Goal: Information Seeking & Learning: Learn about a topic

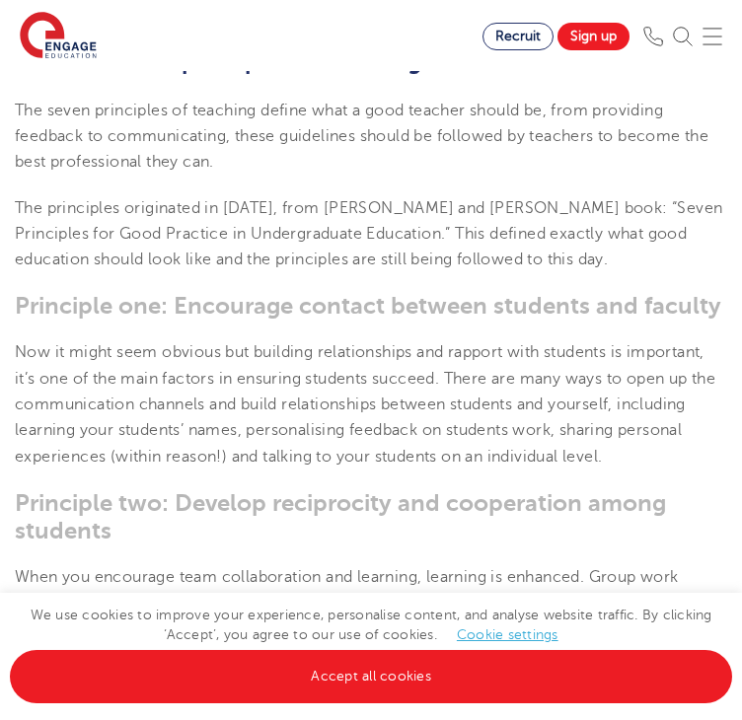
scroll to position [627, 0]
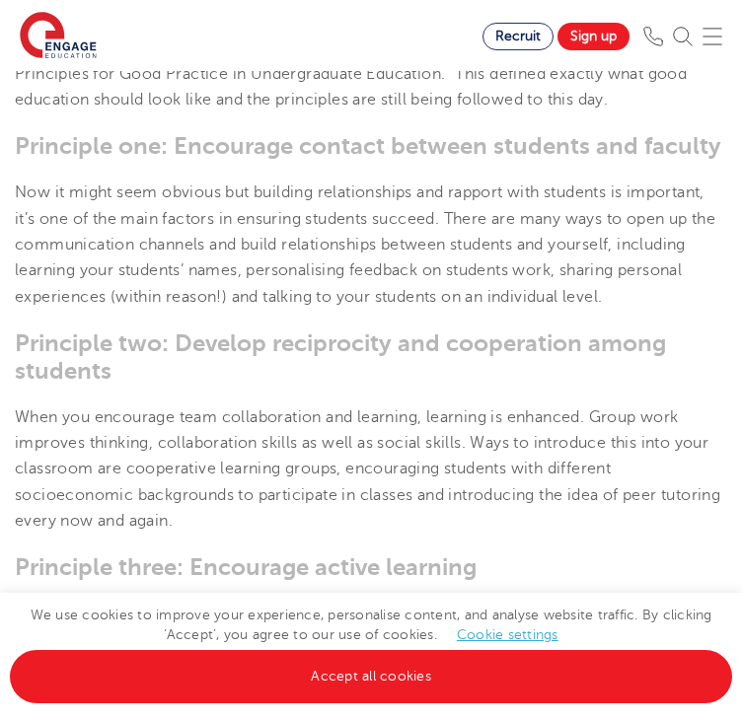
click at [287, 366] on h3 "Principle two: Develop reciprocity and cooperation among students" at bounding box center [371, 357] width 713 height 55
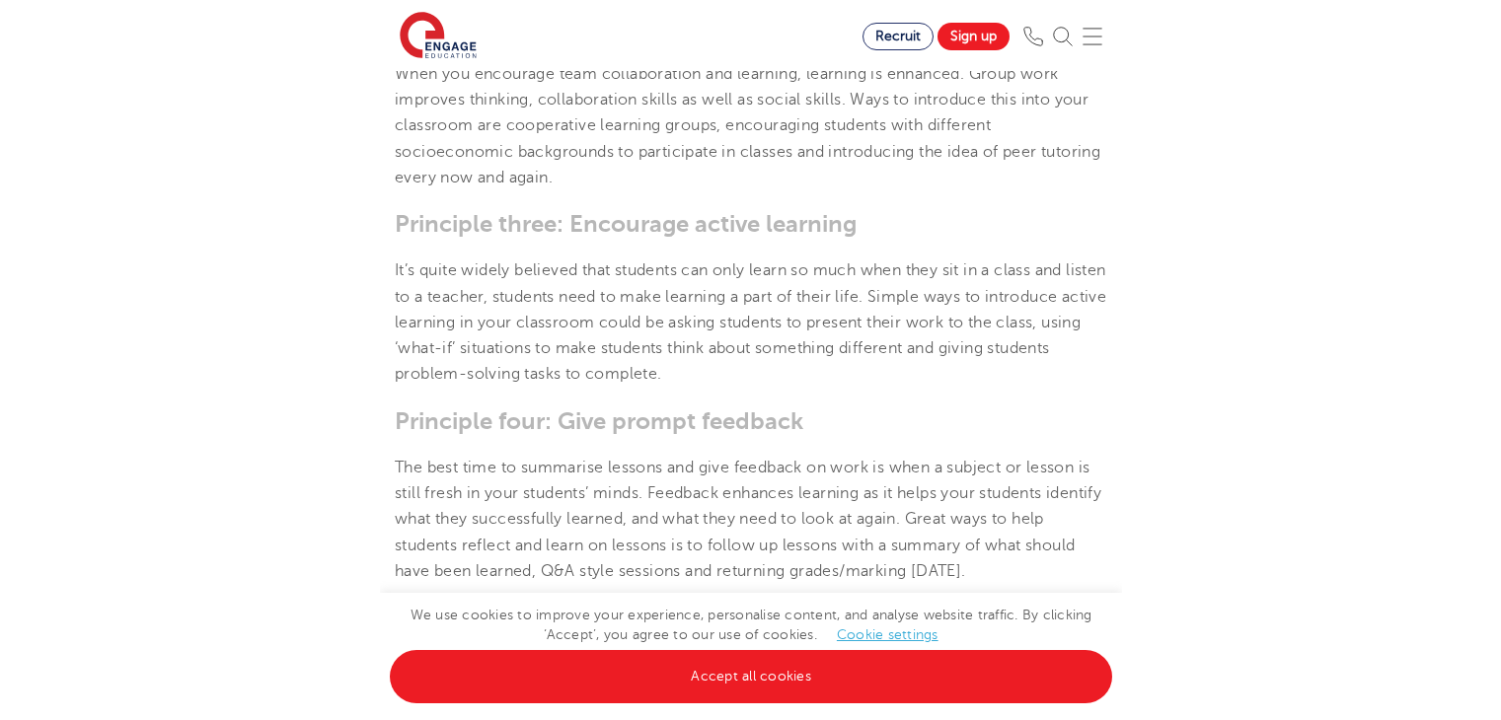
scroll to position [1133, 0]
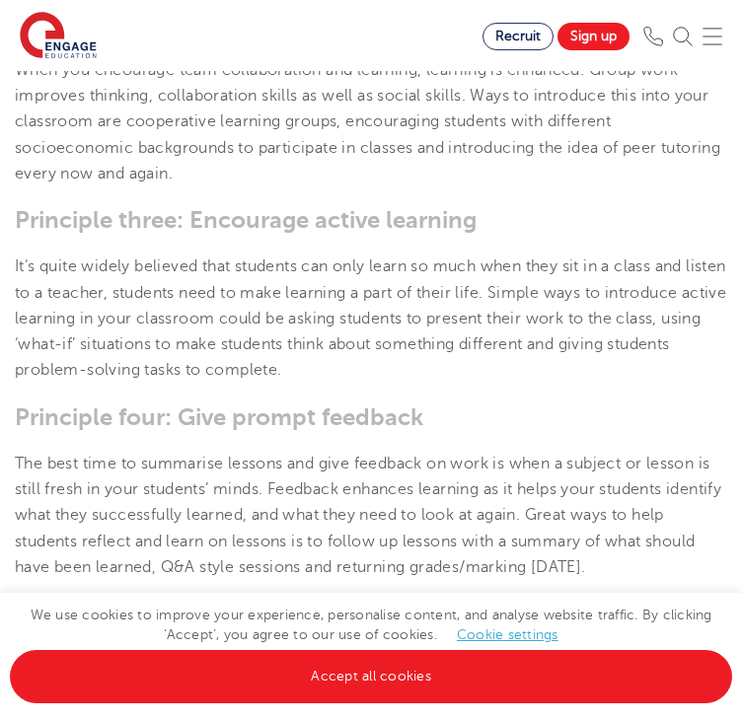
click at [437, 254] on p "It’s quite widely believed that students can only learn so much when they sit i…" at bounding box center [371, 318] width 713 height 129
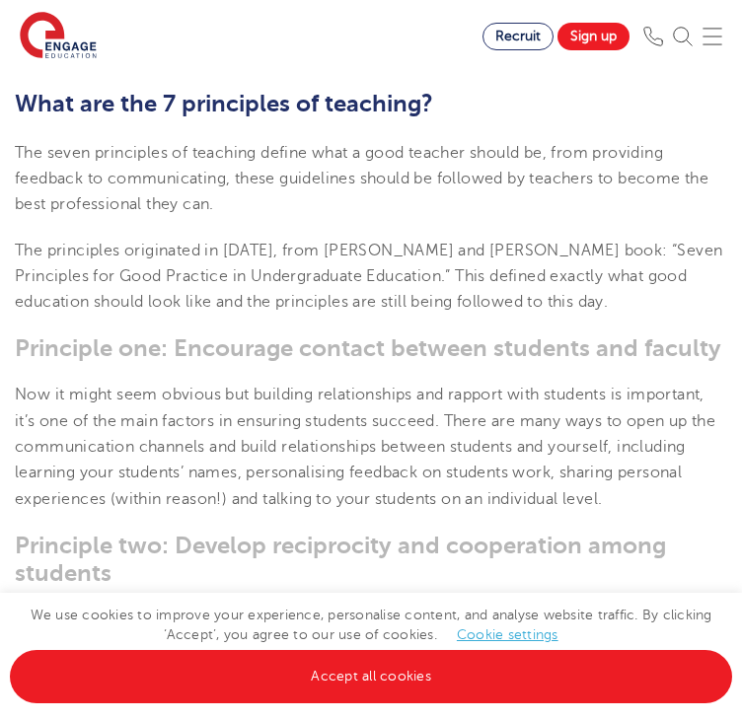
scroll to position [592, 0]
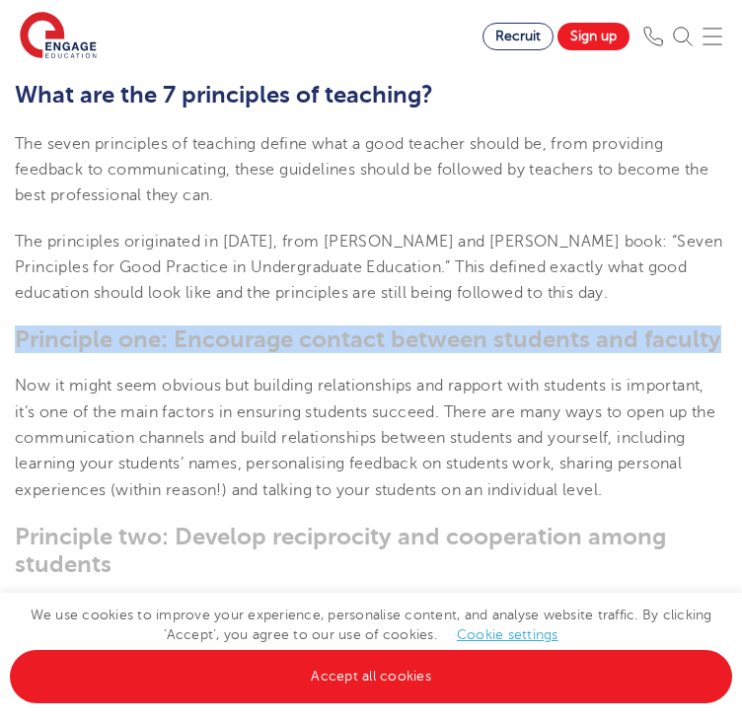
drag, startPoint x: 18, startPoint y: 326, endPoint x: 756, endPoint y: 310, distance: 738.4
copy h3 "Principle one: Encourage contact between students and faculty"
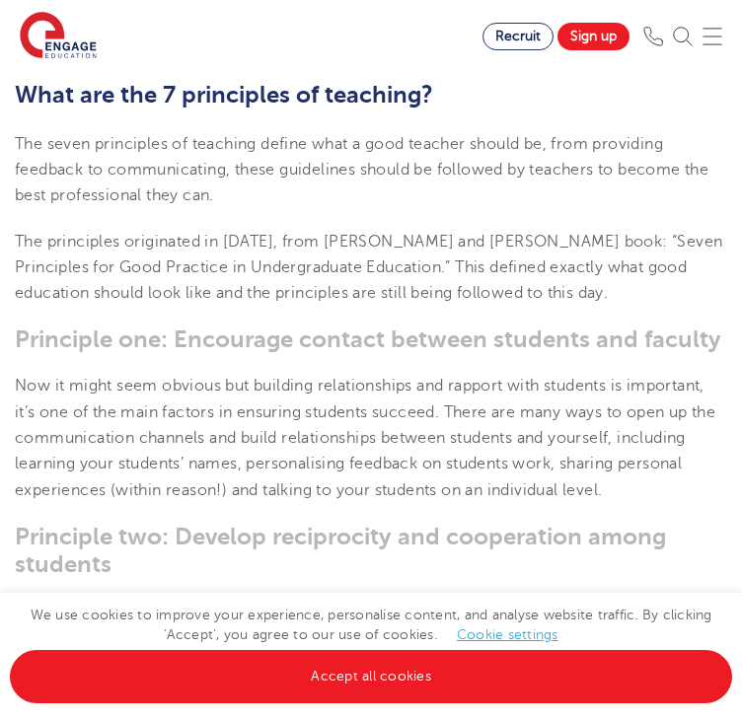
click at [283, 423] on p "Now it might seem obvious but building relationships and rapport with students …" at bounding box center [371, 437] width 713 height 129
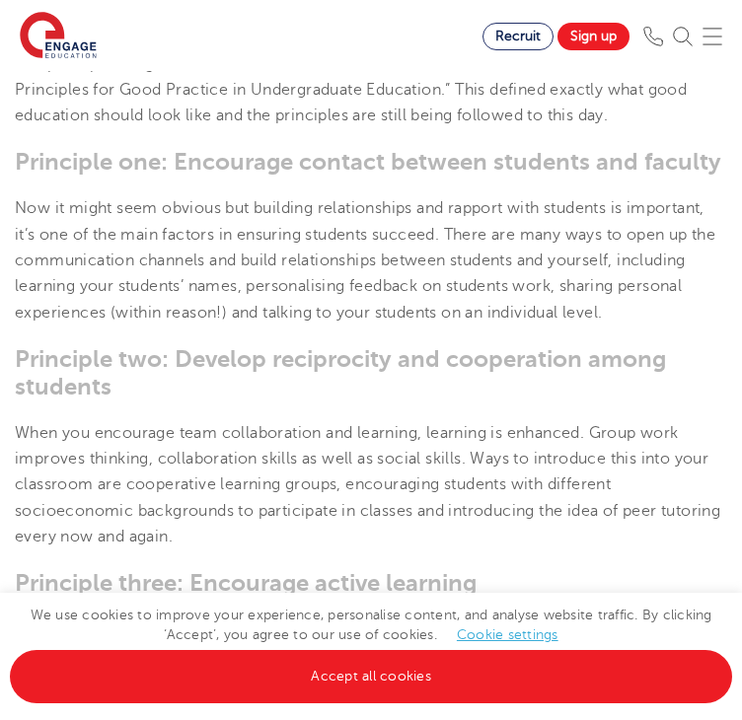
scroll to position [790, 0]
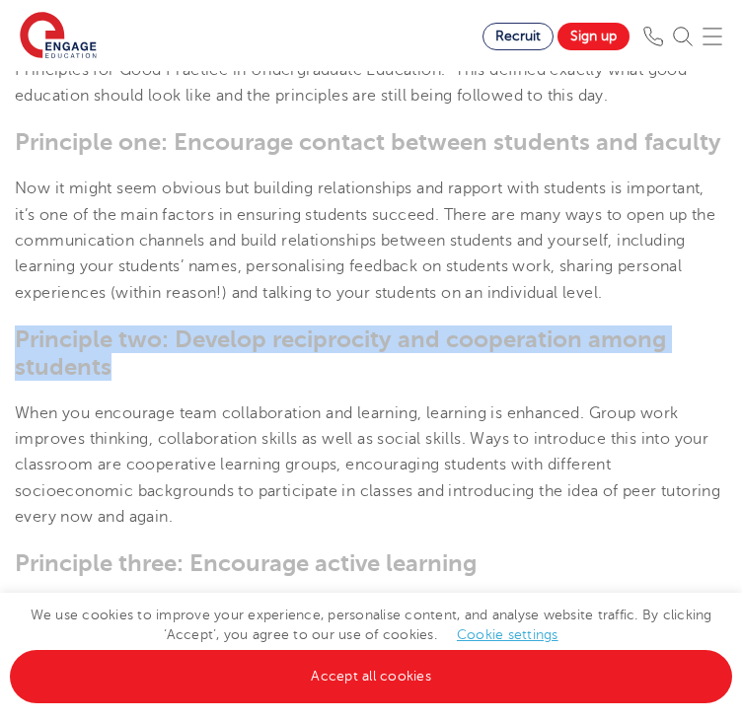
drag, startPoint x: 13, startPoint y: 319, endPoint x: 115, endPoint y: 352, distance: 108.0
copy h3 "Principle two: Develop reciprocity and cooperation among students"
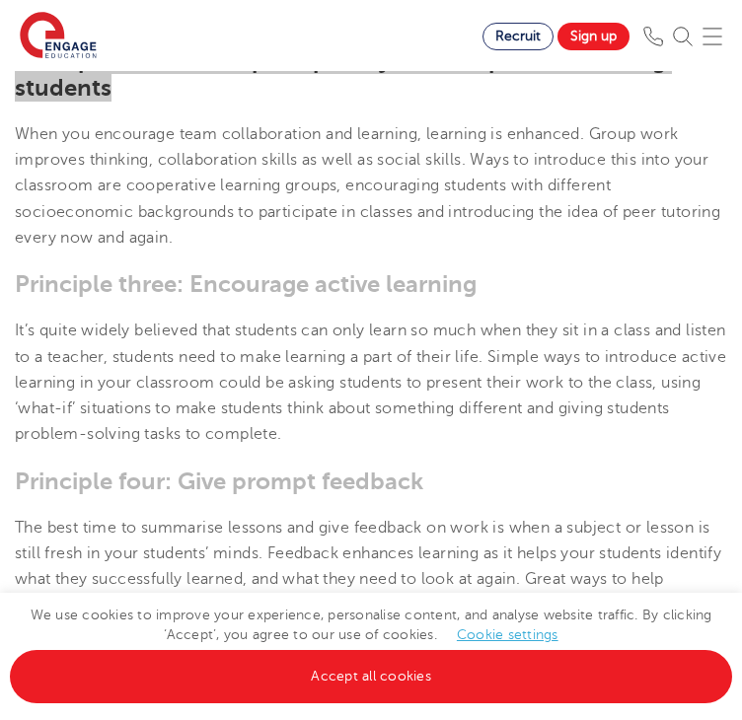
scroll to position [1086, 0]
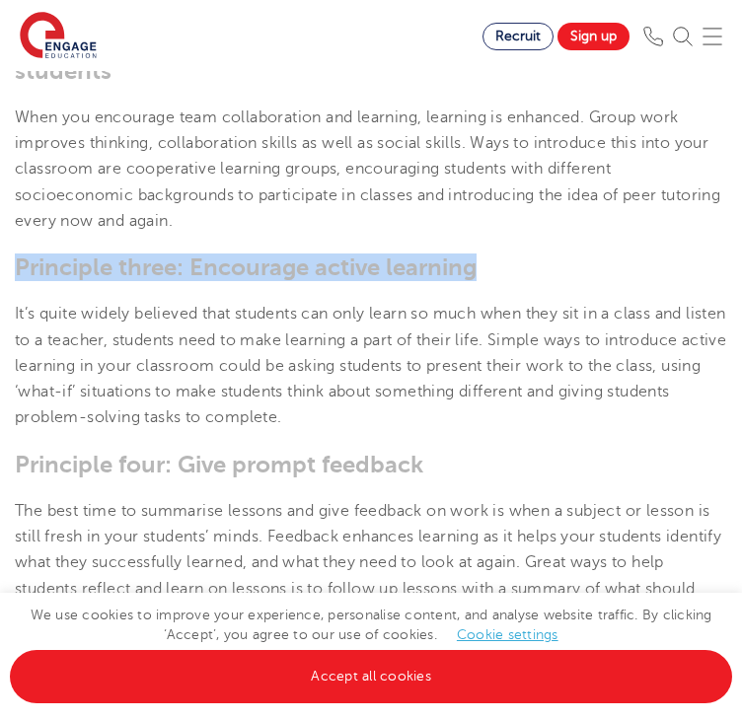
drag, startPoint x: 16, startPoint y: 258, endPoint x: 489, endPoint y: 241, distance: 473.1
click at [489, 254] on h3 "Principle three: Encourage active learning" at bounding box center [371, 268] width 713 height 28
copy h3 "Principle three: Encourage active learning"
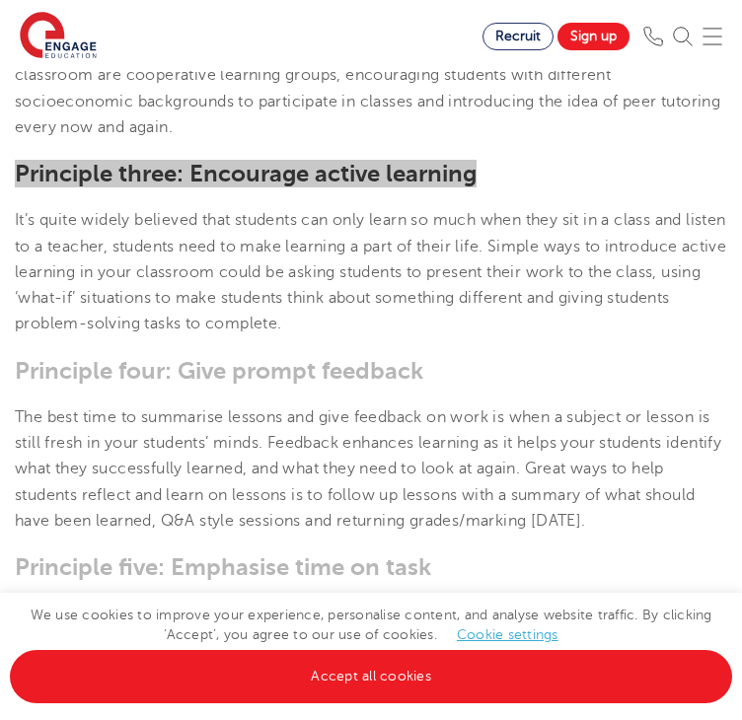
scroll to position [1184, 0]
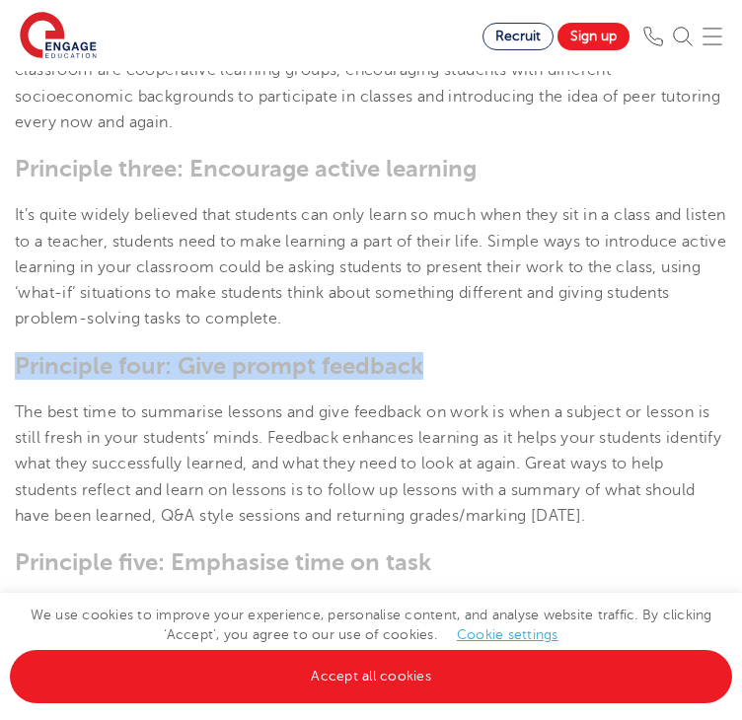
drag, startPoint x: 17, startPoint y: 350, endPoint x: 440, endPoint y: 351, distance: 423.4
click at [440, 352] on h3 "Principle four: Give prompt feedback" at bounding box center [371, 366] width 713 height 28
copy h3 "Principle four: Give prompt feedback"
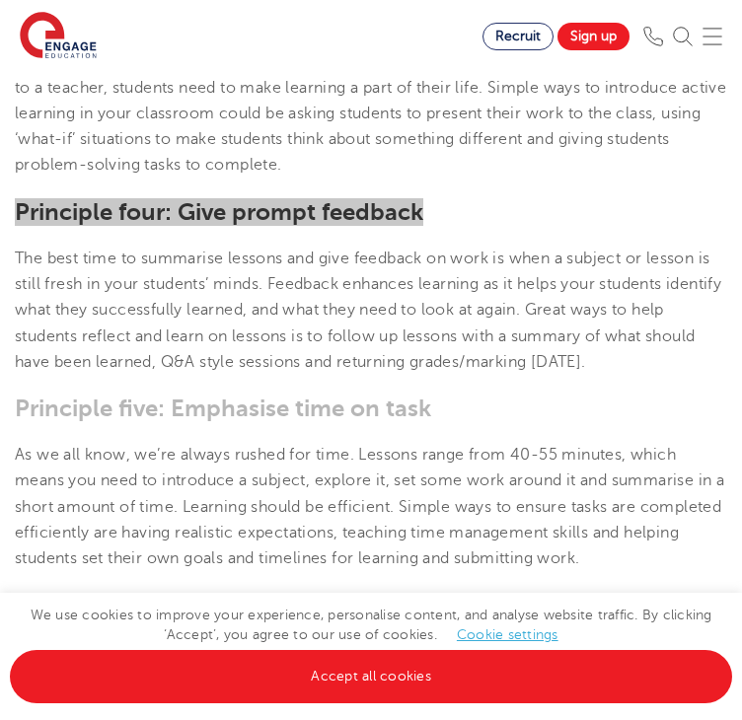
scroll to position [1382, 0]
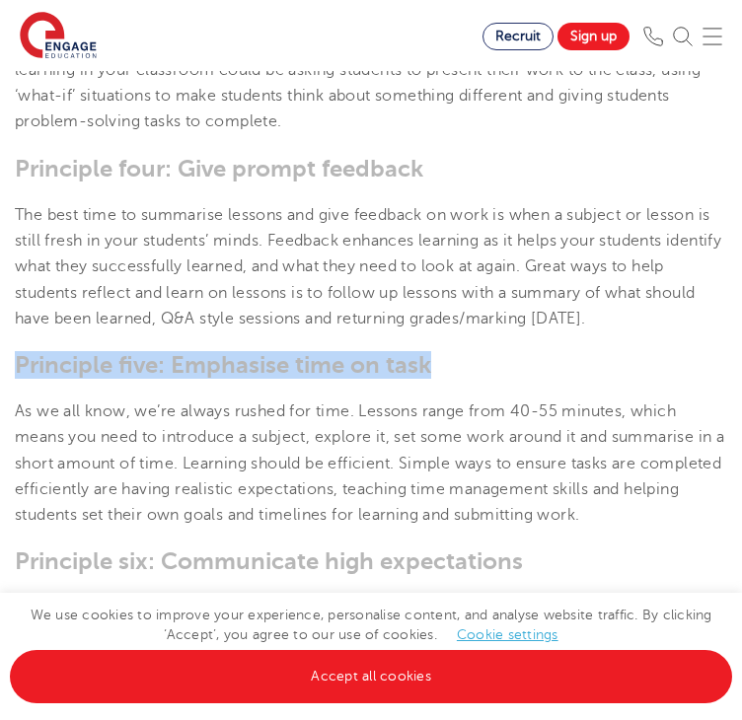
drag, startPoint x: 15, startPoint y: 352, endPoint x: 557, endPoint y: 351, distance: 541.8
click at [557, 351] on h3 "Principle five: Emphasise time on task" at bounding box center [371, 365] width 713 height 28
copy h3 "Principle five: Emphasise time on task"
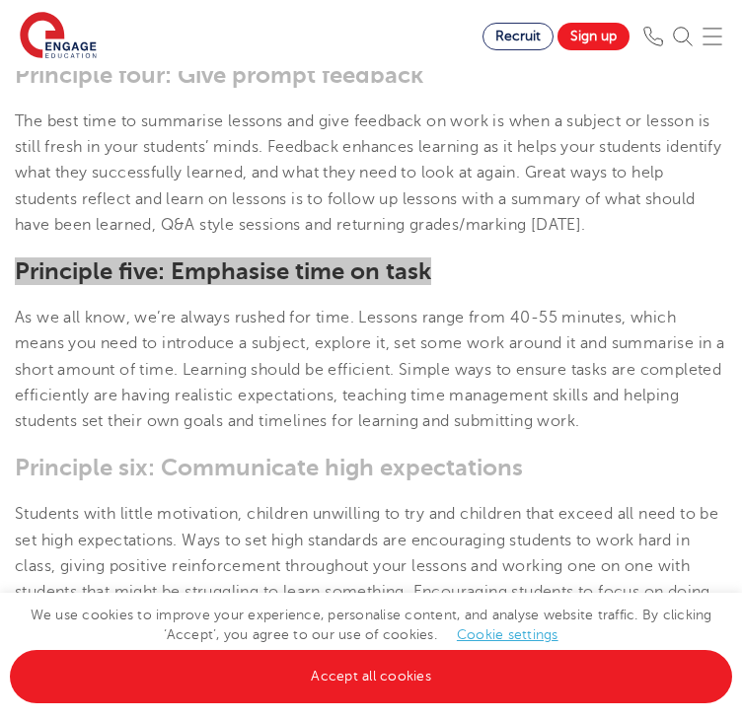
scroll to position [1480, 0]
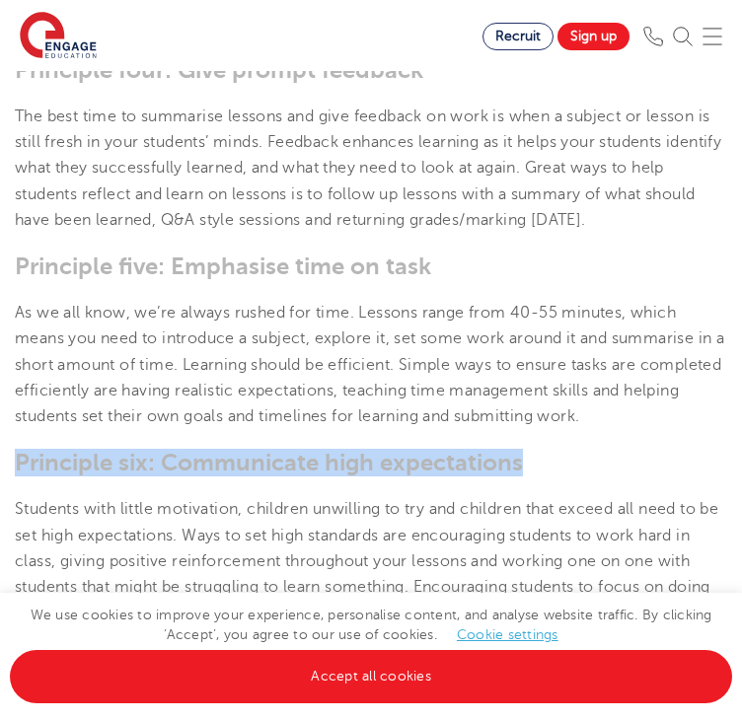
drag, startPoint x: 24, startPoint y: 445, endPoint x: 620, endPoint y: 433, distance: 596.2
click at [620, 433] on section "[DATE] The 7 Principles of Teaching – Engage Education | There are seven princi…" at bounding box center [371, 110] width 742 height 2239
copy h3 "Principle six: Communicate high expectations"
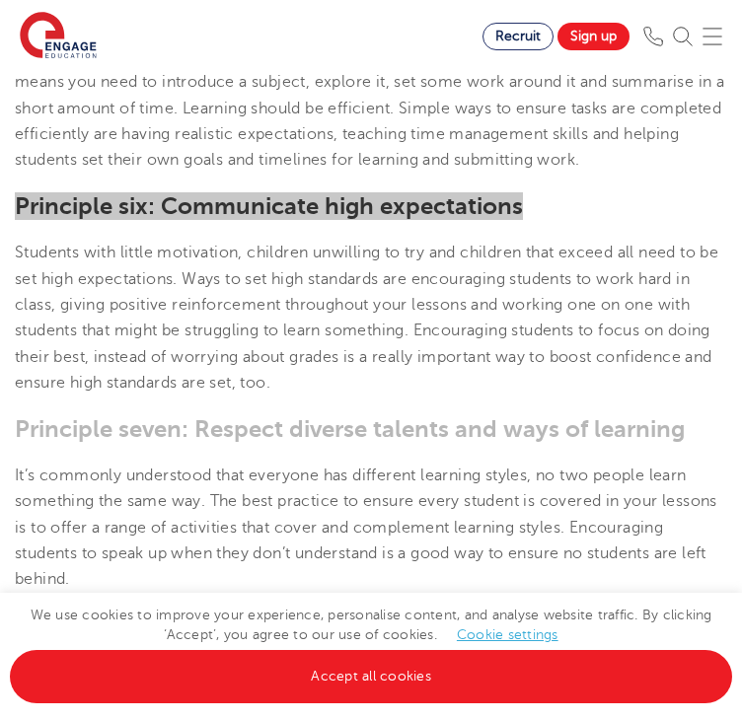
scroll to position [1777, 0]
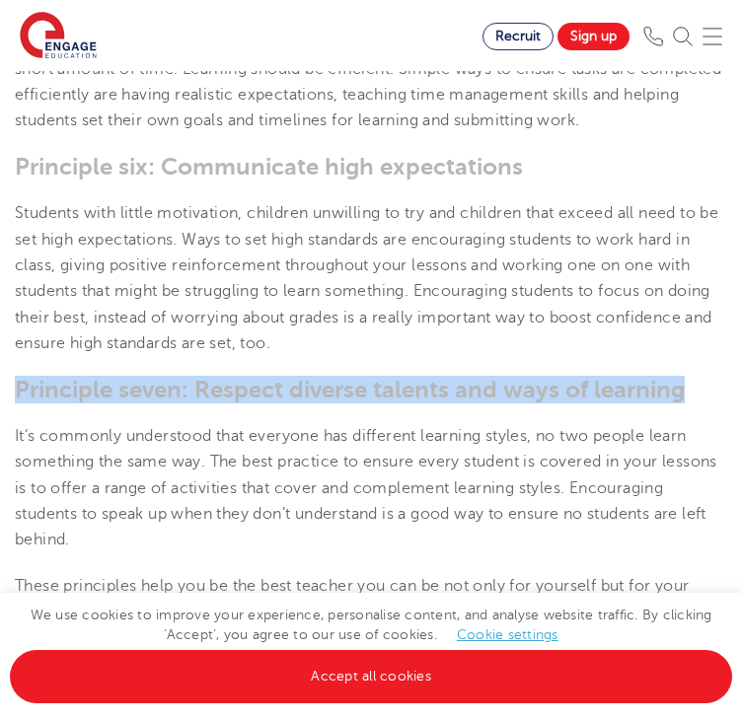
drag, startPoint x: 16, startPoint y: 376, endPoint x: 746, endPoint y: 375, distance: 730.4
click at [741, 375] on html "Find jobs All vacancies We have one of the UK's largest database. and with hund…" at bounding box center [371, 662] width 742 height 4878
copy h3 "Principle seven: Respect diverse talents and ways of learning"
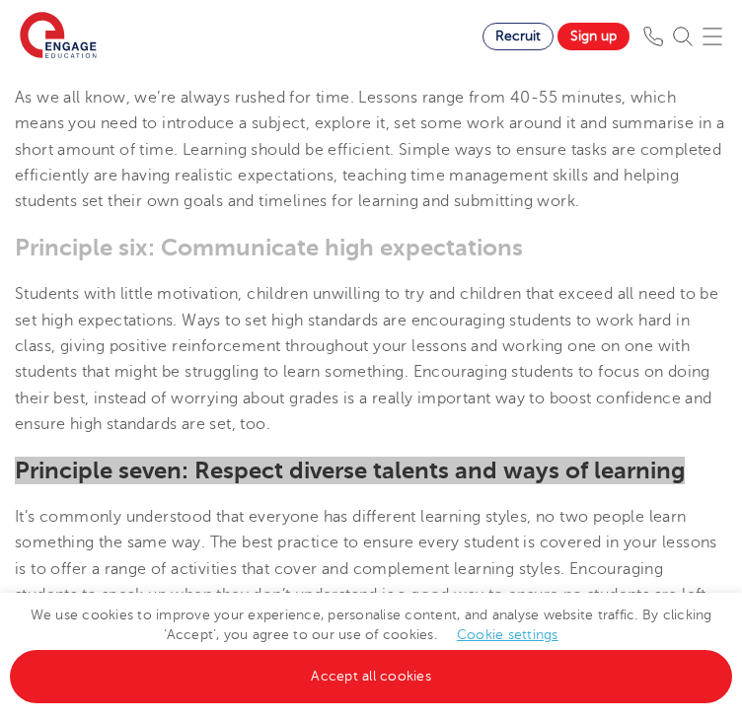
scroll to position [1678, 0]
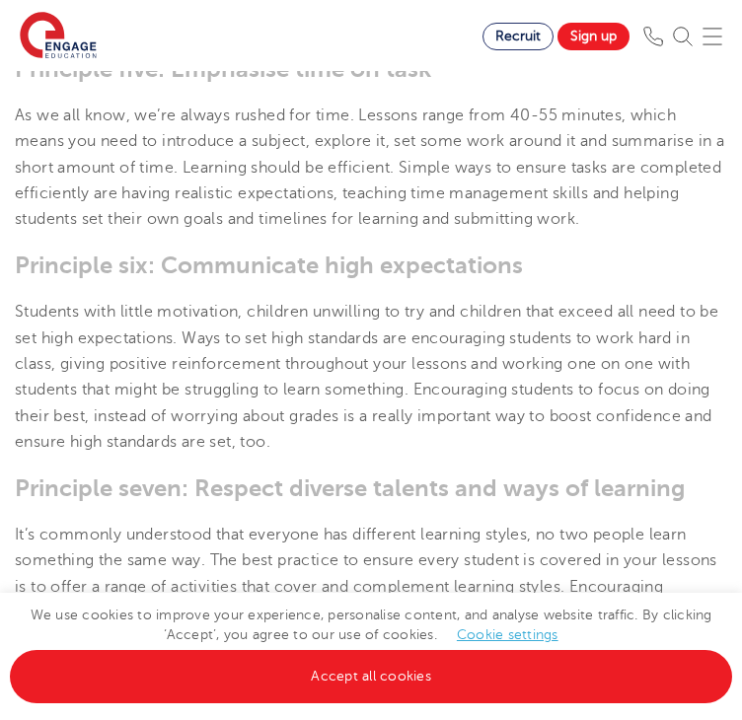
click at [285, 337] on p "Students with little motivation, children unwilling to try and children that ex…" at bounding box center [371, 377] width 713 height 156
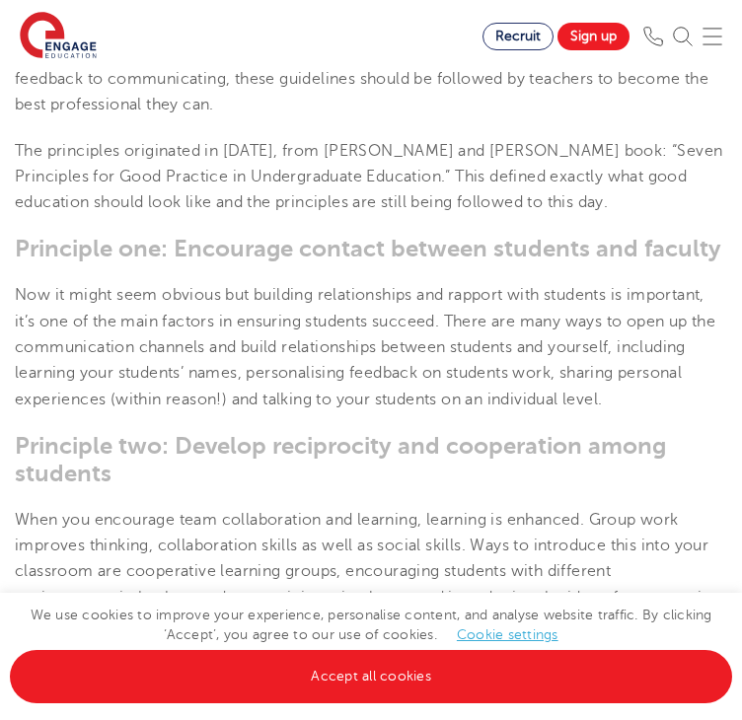
scroll to position [691, 0]
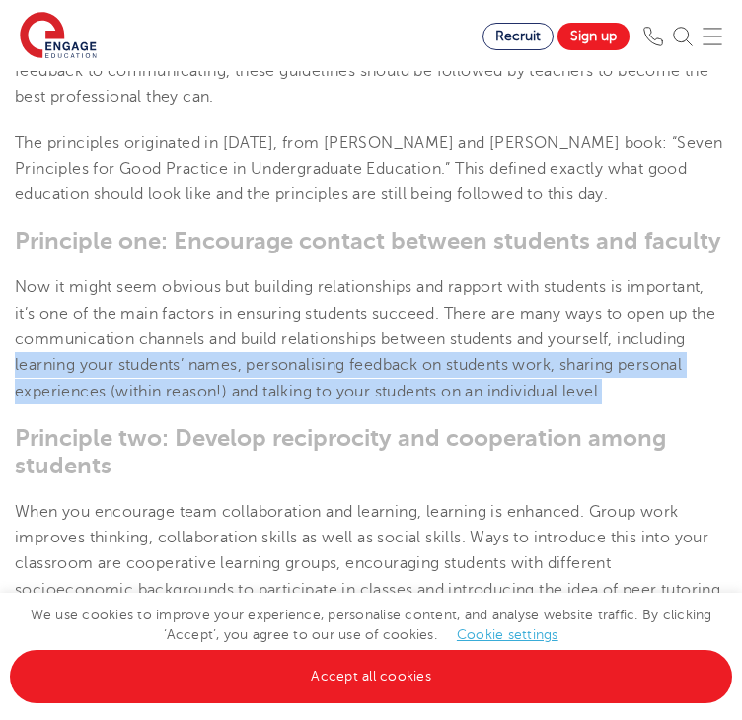
drag, startPoint x: 15, startPoint y: 351, endPoint x: 666, endPoint y: 371, distance: 651.7
click at [666, 371] on p "Now it might seem obvious but building relationships and rapport with students …" at bounding box center [371, 338] width 713 height 129
click at [324, 361] on p "Now it might seem obvious but building relationships and rapport with students …" at bounding box center [371, 338] width 713 height 129
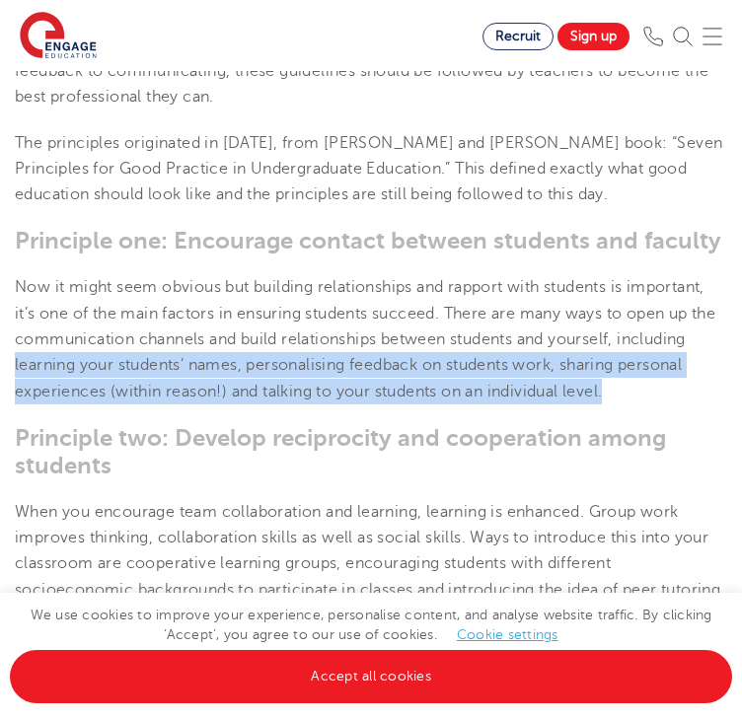
drag, startPoint x: 15, startPoint y: 353, endPoint x: 643, endPoint y: 380, distance: 628.3
click at [643, 380] on p "Now it might seem obvious but building relationships and rapport with students …" at bounding box center [371, 338] width 713 height 129
copy p "learning your students’ names, personalising feedback on students work, sharing…"
click at [625, 352] on p "Now it might seem obvious but building relationships and rapport with students …" at bounding box center [371, 338] width 713 height 129
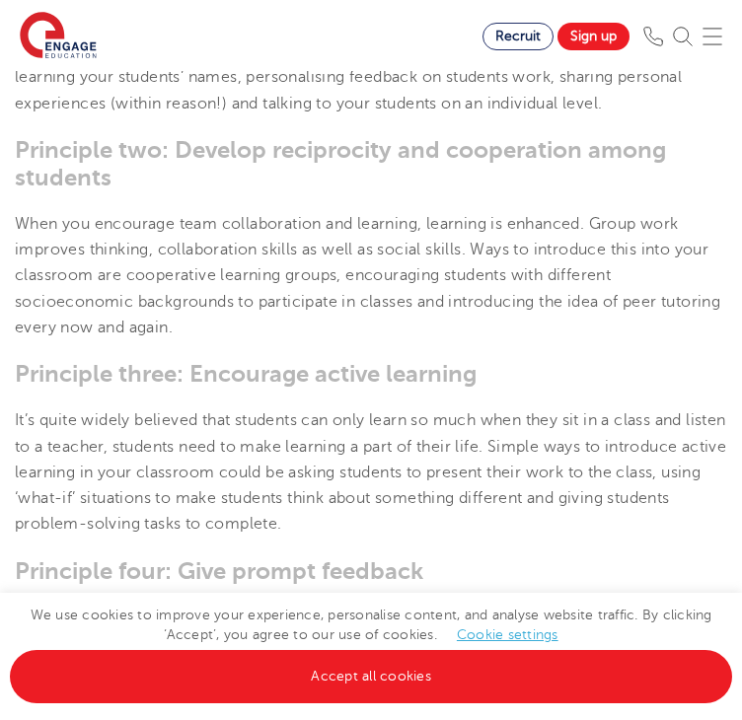
scroll to position [987, 0]
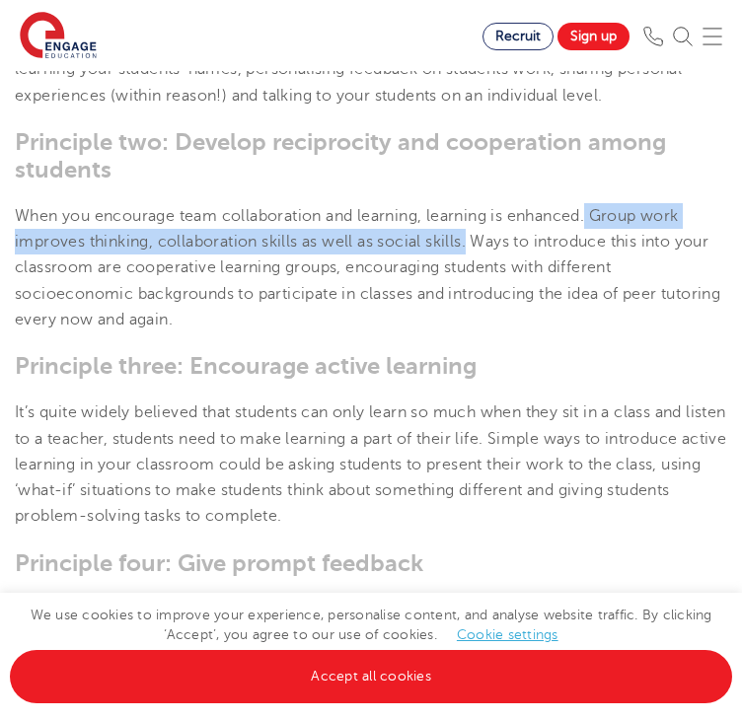
drag, startPoint x: 596, startPoint y: 202, endPoint x: 470, endPoint y: 229, distance: 129.1
click at [470, 229] on p "When you encourage team collaboration and learning, learning is enhanced. Group…" at bounding box center [371, 267] width 713 height 129
copy p "Group work improves thinking, collaboration skills as well as social skills."
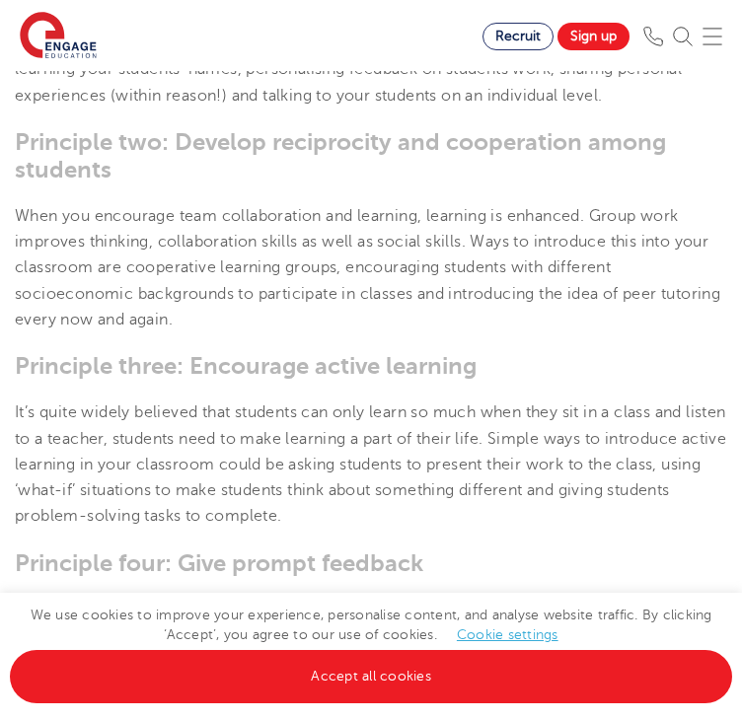
click at [520, 352] on h3 "Principle three: Encourage active learning" at bounding box center [371, 366] width 713 height 28
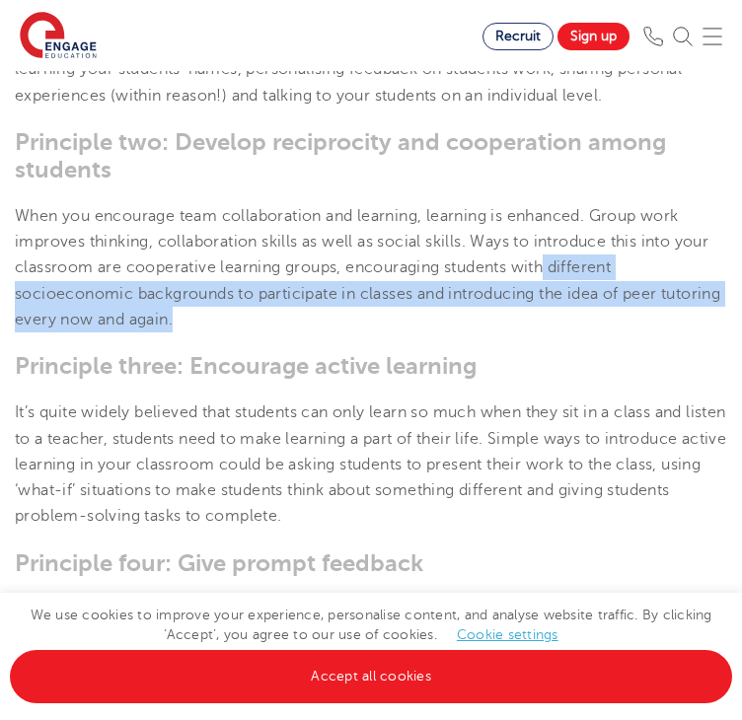
drag, startPoint x: 551, startPoint y: 252, endPoint x: 565, endPoint y: 301, distance: 51.2
click at [565, 301] on p "When you encourage team collaboration and learning, learning is enhanced. Group…" at bounding box center [371, 267] width 713 height 129
copy p "different socioeconomic backgrounds to participate in classes and introducing t…"
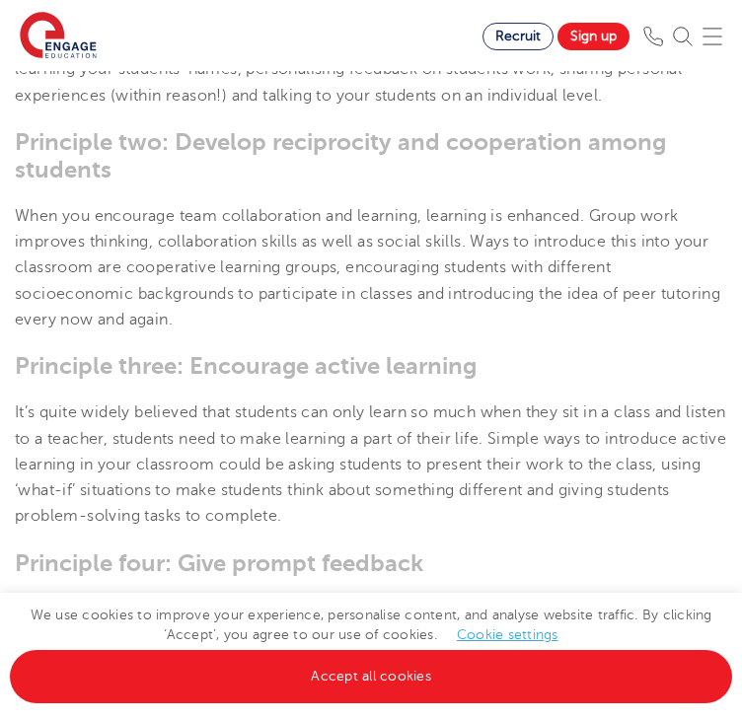
click at [448, 372] on section "[DATE] The 7 Principles of Teaching – Engage Education | There are seven princi…" at bounding box center [371, 604] width 742 height 2239
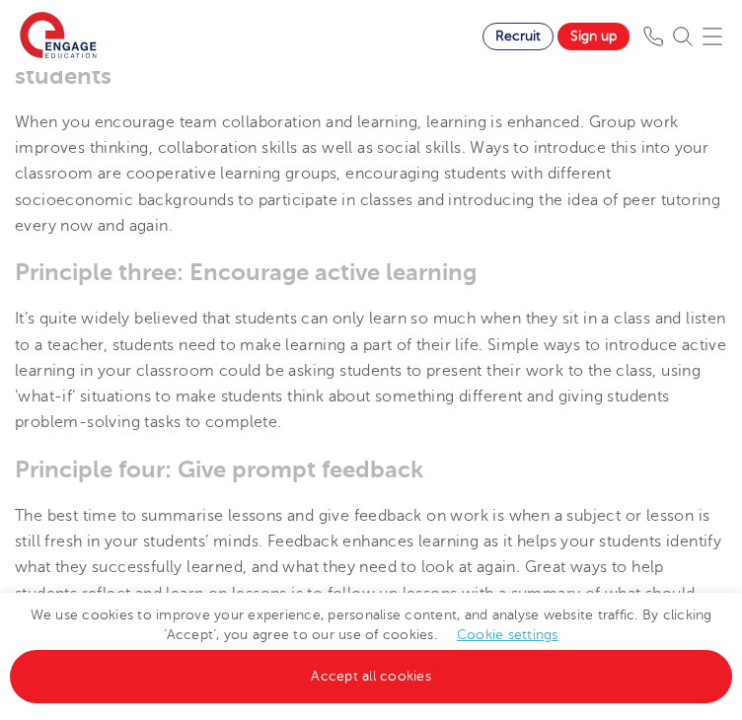
scroll to position [1086, 0]
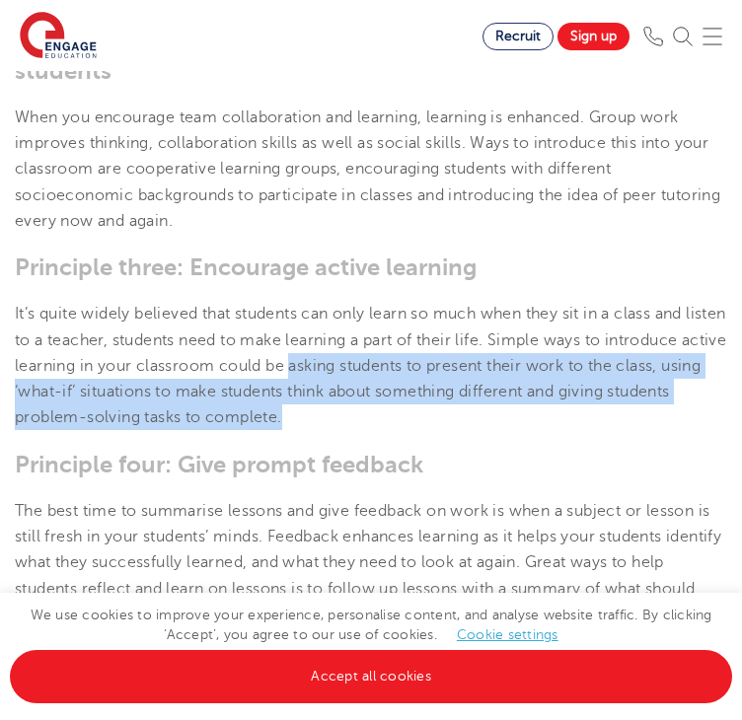
drag, startPoint x: 418, startPoint y: 342, endPoint x: 425, endPoint y: 408, distance: 65.5
click at [425, 408] on p "It’s quite widely believed that students can only learn so much when they sit i…" at bounding box center [371, 365] width 713 height 129
click at [401, 381] on p "It’s quite widely believed that students can only learn so much when they sit i…" at bounding box center [371, 365] width 713 height 129
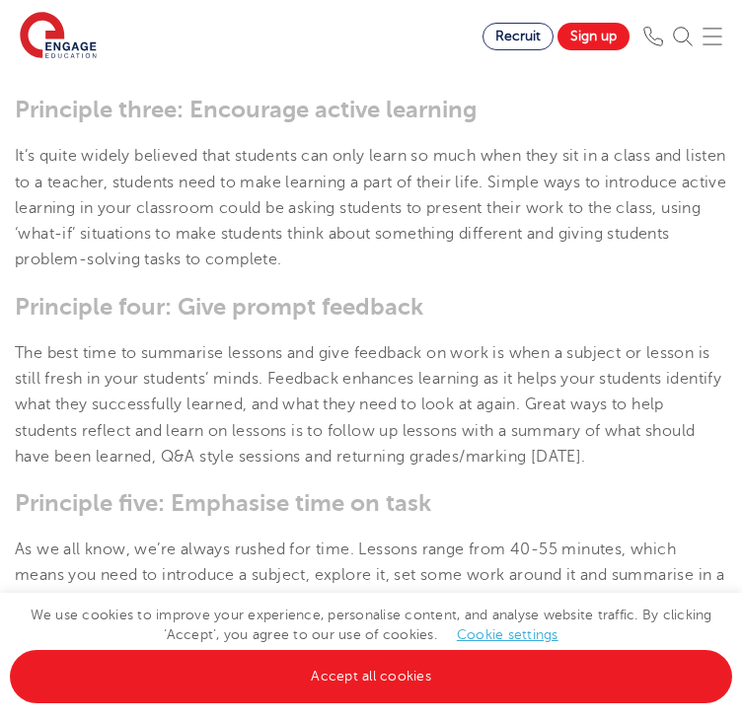
scroll to position [1283, 0]
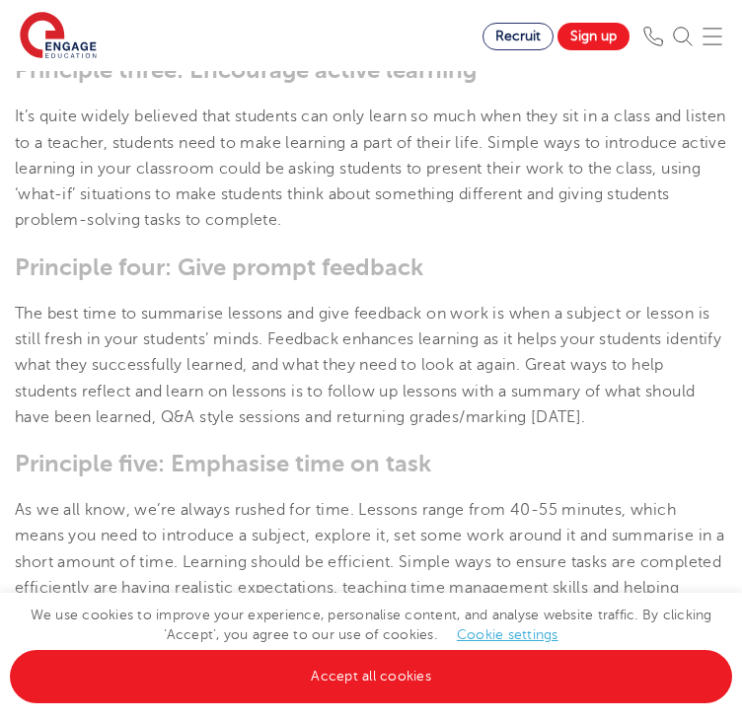
drag, startPoint x: 371, startPoint y: 374, endPoint x: 727, endPoint y: 393, distance: 356.8
click at [727, 393] on section "[DATE] The 7 Principles of Teaching – Engage Education | There are seven princi…" at bounding box center [371, 308] width 742 height 2239
click at [474, 377] on p "The best time to summarise lessons and give feedback on work is when a subject …" at bounding box center [371, 365] width 713 height 129
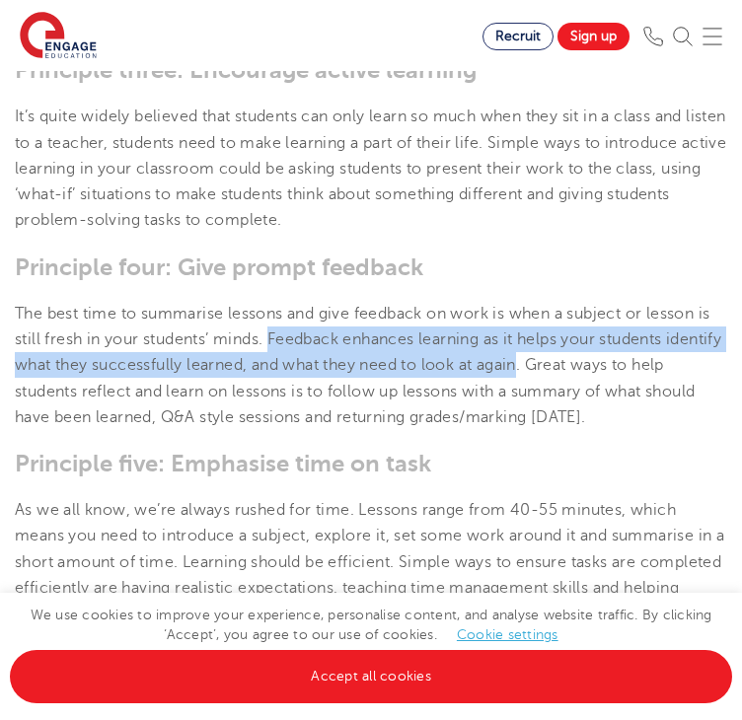
drag, startPoint x: 270, startPoint y: 329, endPoint x: 585, endPoint y: 355, distance: 316.0
click at [585, 355] on p "The best time to summarise lessons and give feedback on work is when a subject …" at bounding box center [371, 365] width 713 height 129
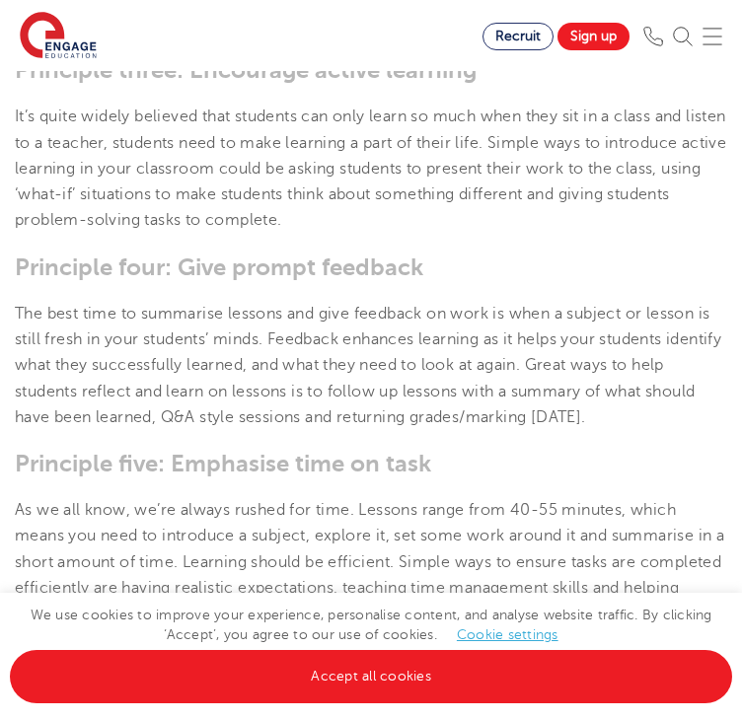
click at [268, 415] on p "The best time to summarise lessons and give feedback on work is when a subject …" at bounding box center [371, 365] width 713 height 129
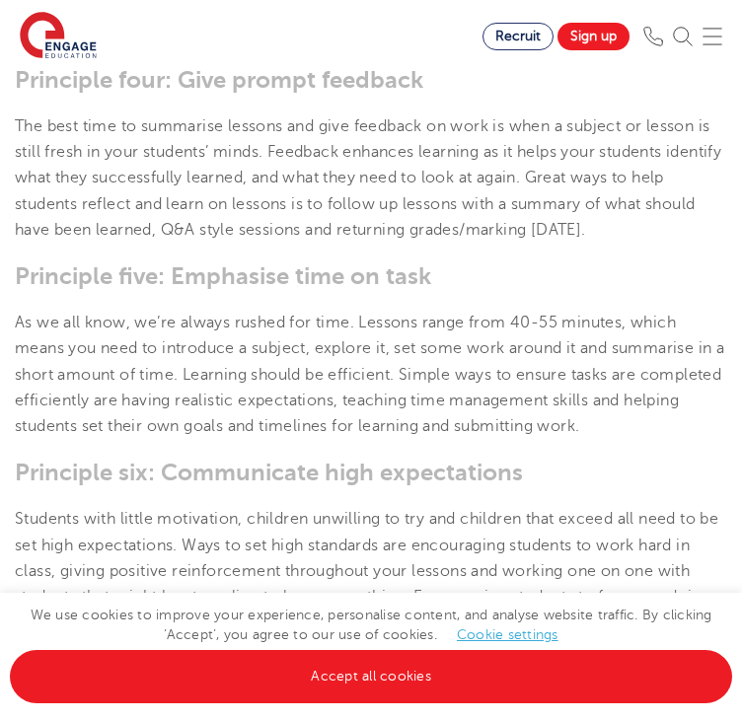
scroll to position [1480, 0]
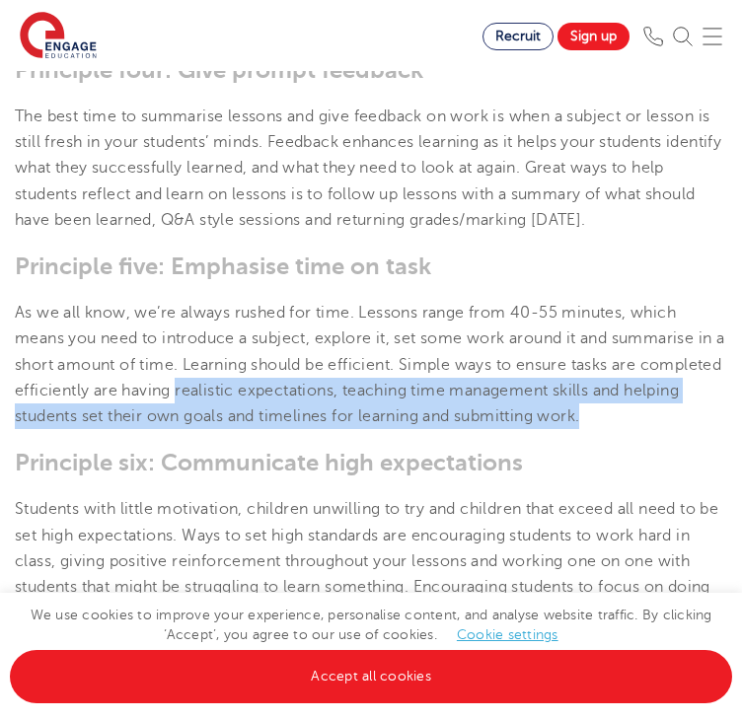
drag, startPoint x: 262, startPoint y: 375, endPoint x: 671, endPoint y: 400, distance: 410.3
click at [671, 400] on p "As we all know, we’re always rushed for time. Lessons range from 40-55 minutes,…" at bounding box center [371, 364] width 713 height 129
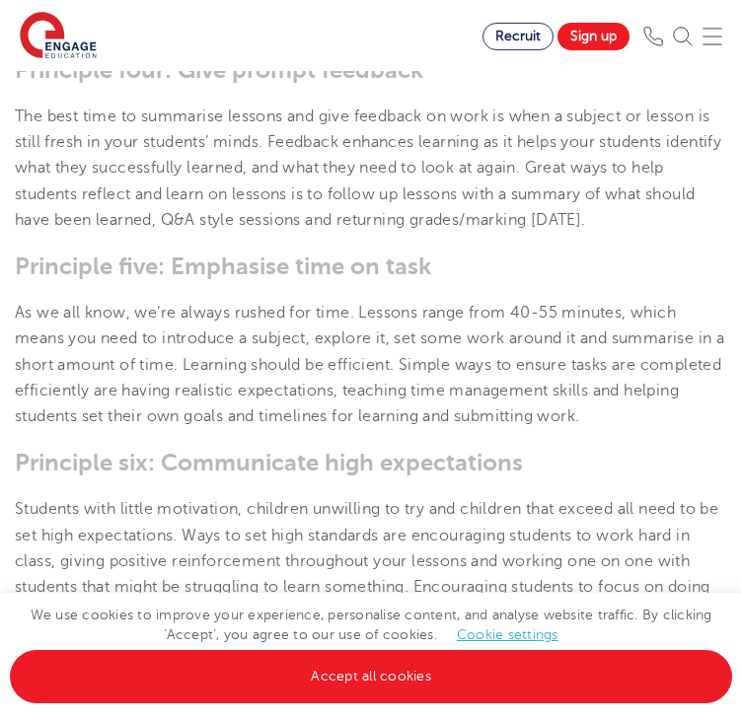
click at [183, 479] on section "[DATE] The 7 Principles of Teaching – Engage Education | There are seven princi…" at bounding box center [371, 110] width 742 height 2239
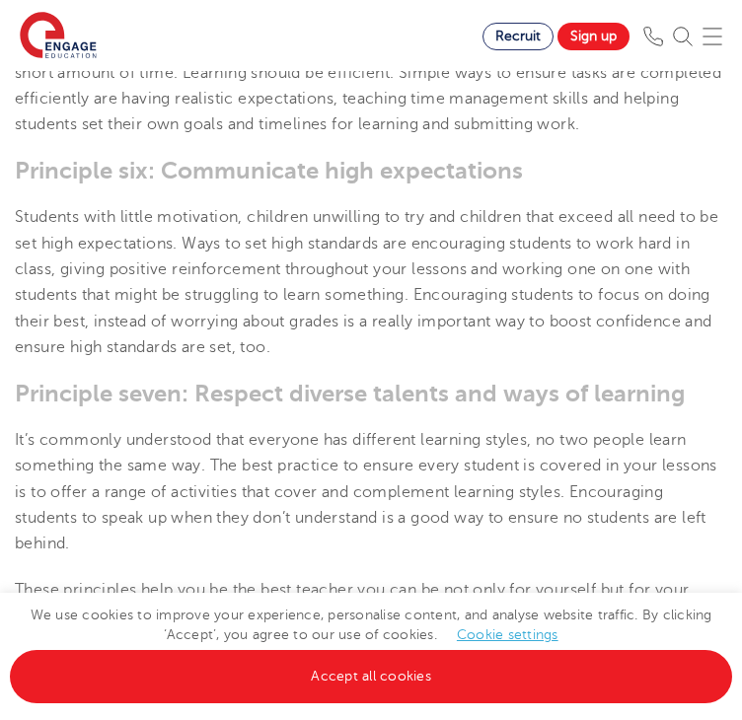
scroll to position [1777, 0]
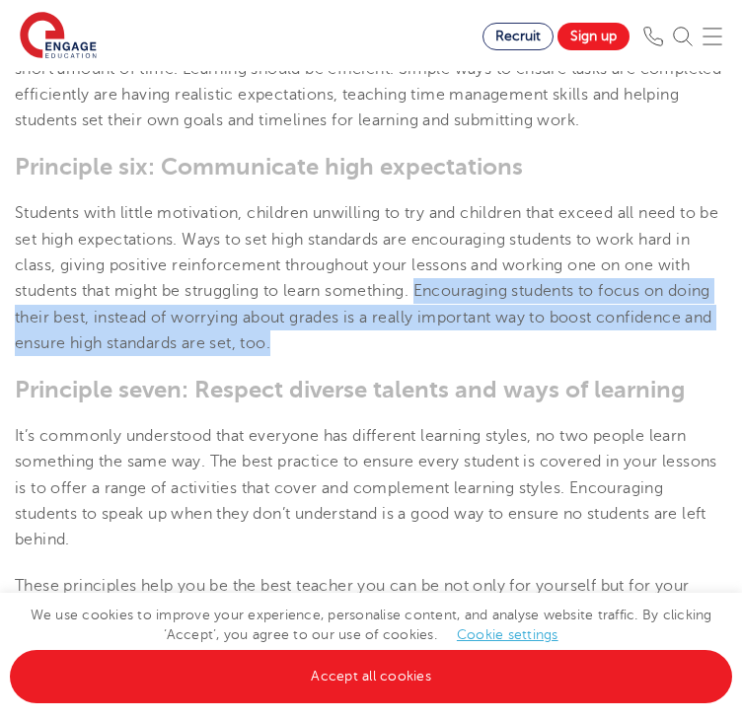
drag, startPoint x: 425, startPoint y: 274, endPoint x: 435, endPoint y: 320, distance: 46.5
click at [435, 320] on p "Students with little motivation, children unwilling to try and children that ex…" at bounding box center [371, 278] width 713 height 156
click at [439, 320] on p "Students with little motivation, children unwilling to try and children that ex…" at bounding box center [371, 278] width 713 height 156
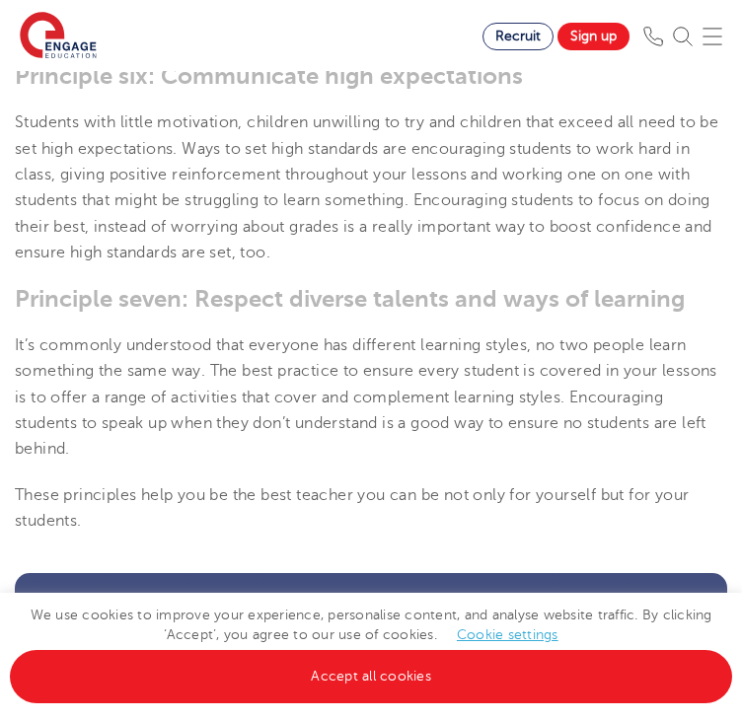
scroll to position [1875, 0]
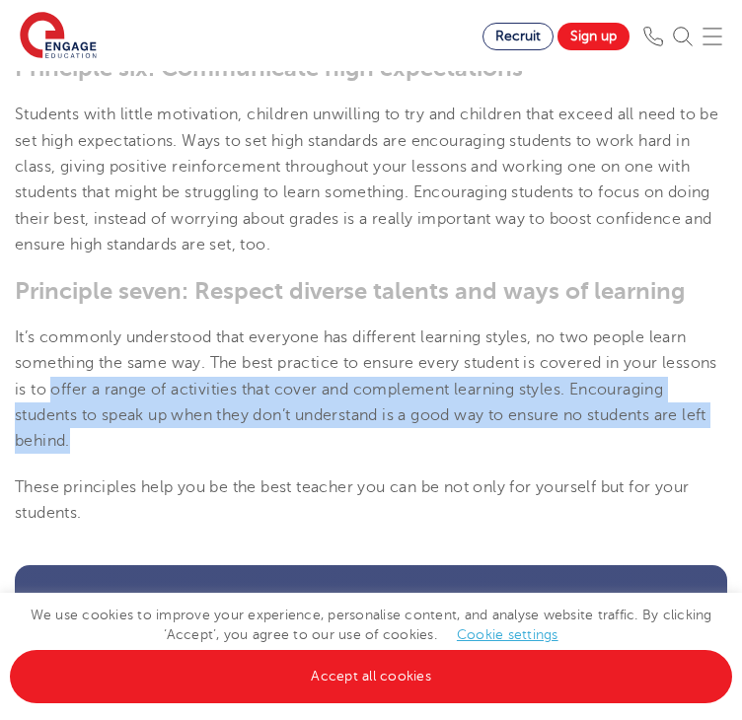
drag, startPoint x: 52, startPoint y: 377, endPoint x: 651, endPoint y: 418, distance: 600.5
click at [651, 418] on p "It’s commonly understood that everyone has different learning styles, no two pe…" at bounding box center [371, 389] width 713 height 129
click at [640, 425] on p "It’s commonly understood that everyone has different learning styles, no two pe…" at bounding box center [371, 389] width 713 height 129
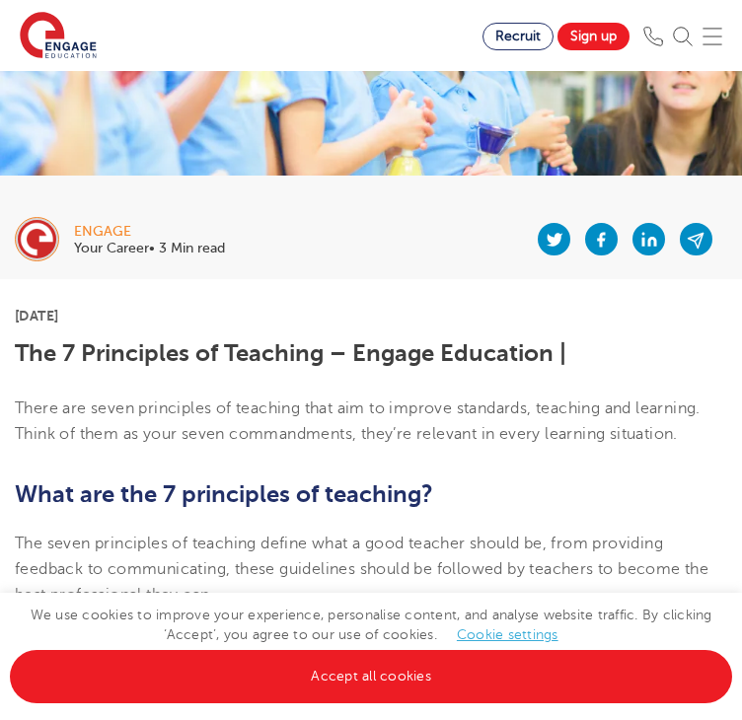
scroll to position [197, 0]
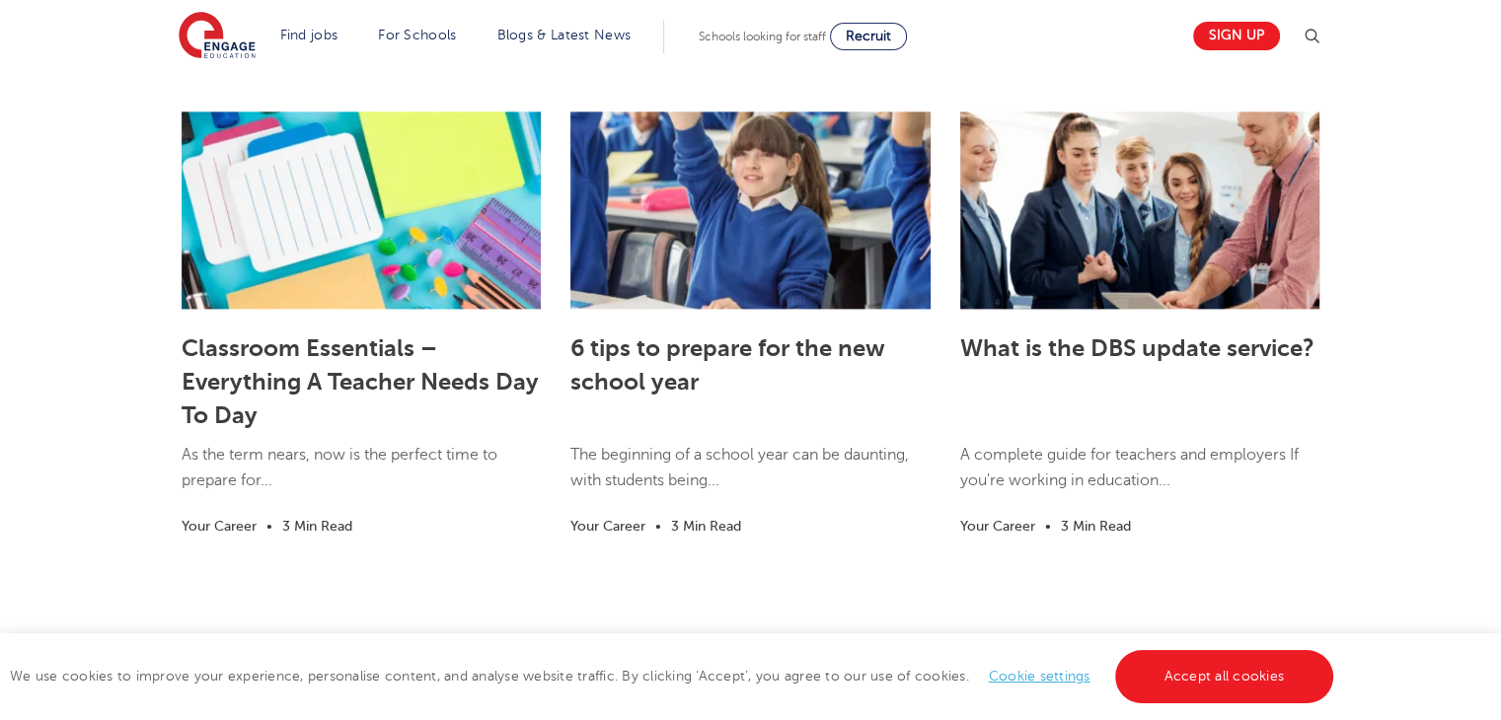
scroll to position [2641, 0]
